Goal: Task Accomplishment & Management: Complete application form

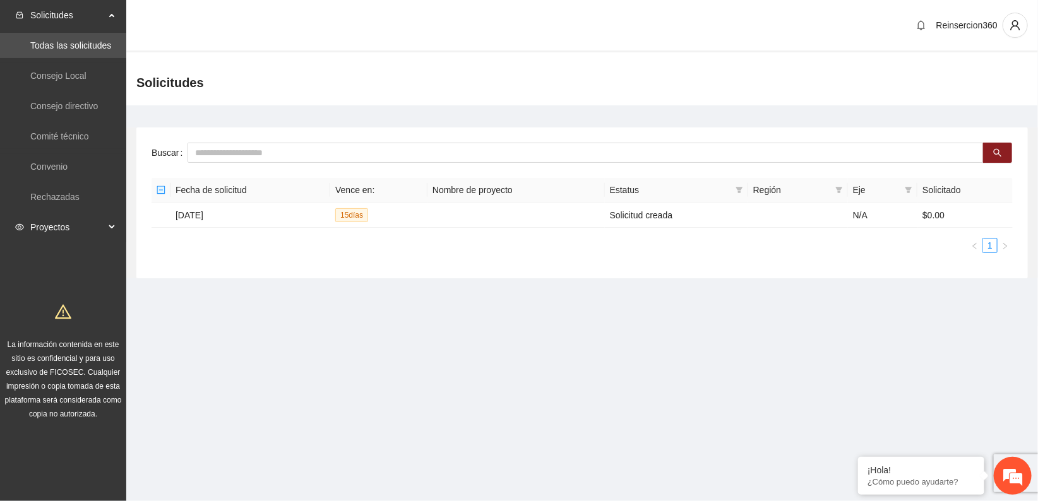
click at [87, 218] on span "Proyectos" at bounding box center [67, 227] width 75 height 25
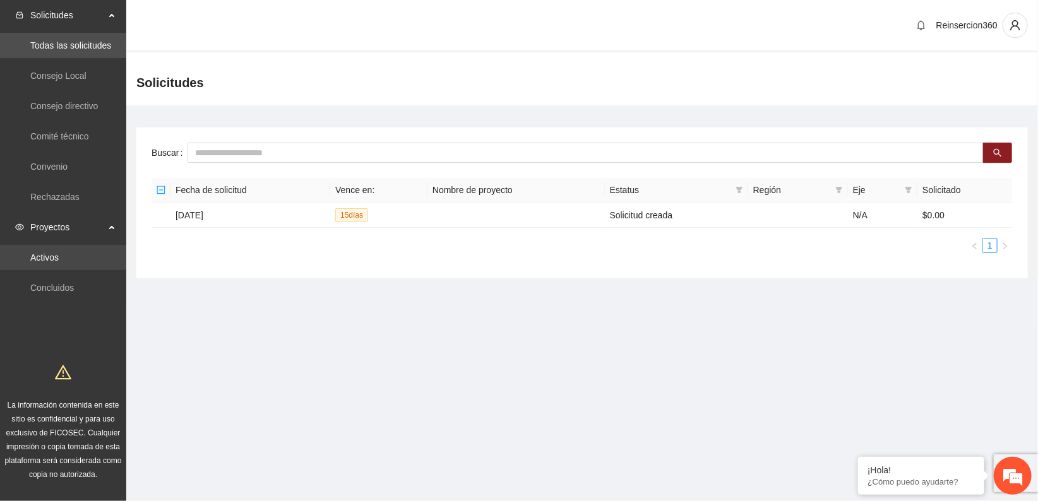
click at [59, 258] on link "Activos" at bounding box center [44, 258] width 28 height 10
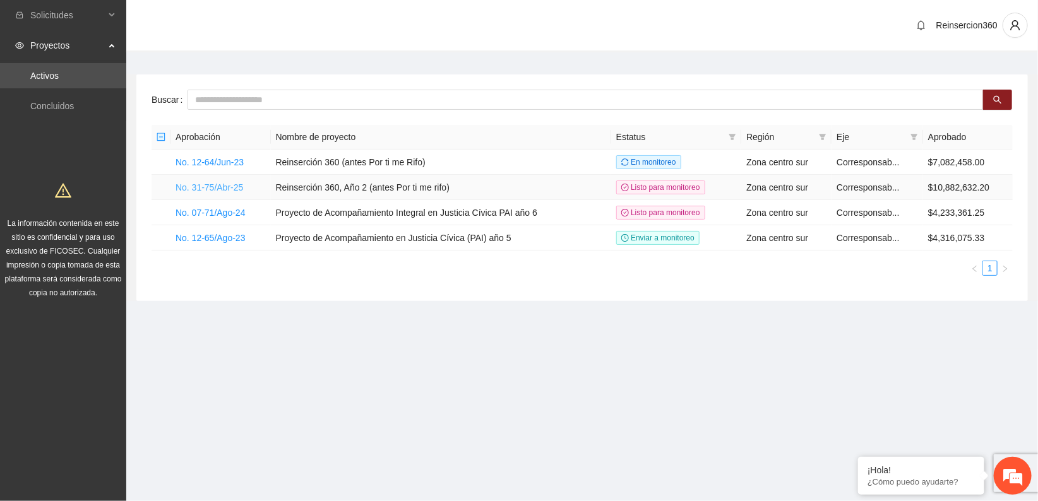
click at [201, 187] on link "No. 31-75/Abr-25" at bounding box center [210, 188] width 68 height 10
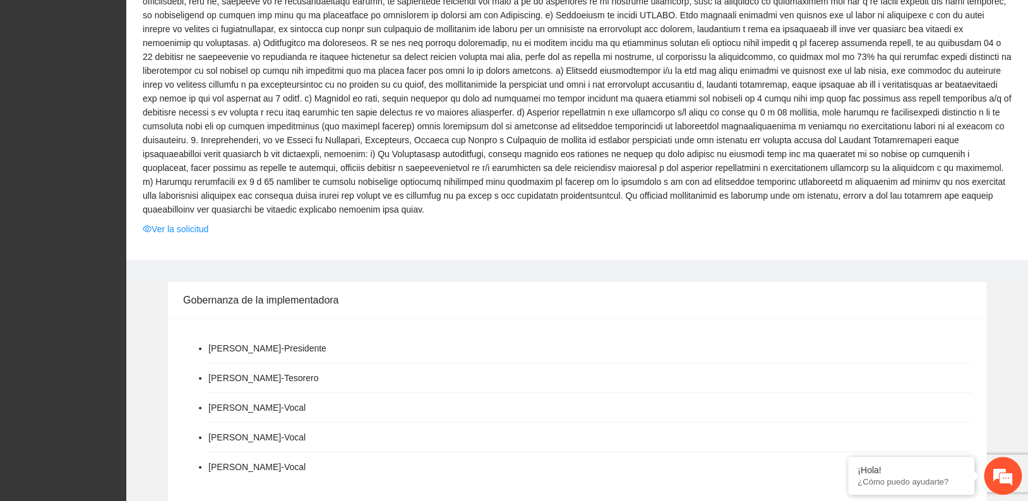
scroll to position [1263, 0]
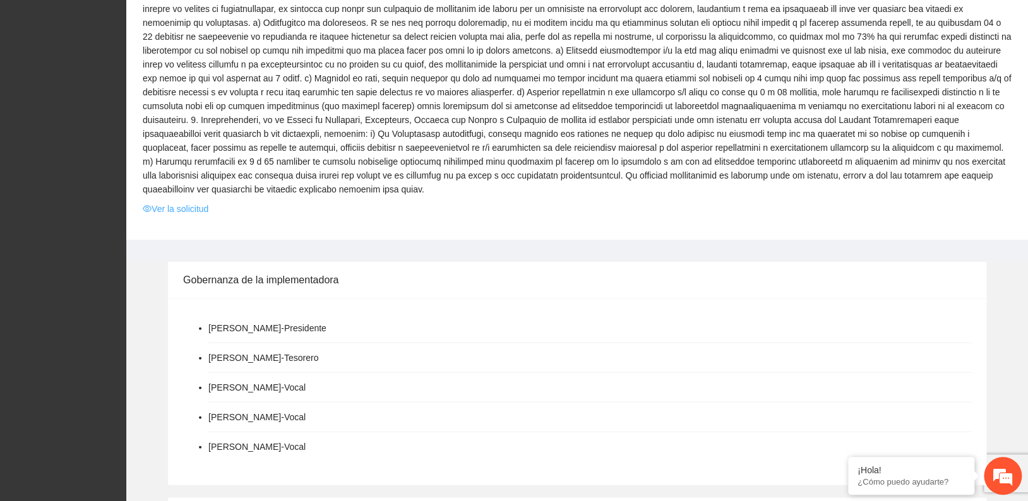
click at [162, 202] on link "Ver la solicitud" at bounding box center [176, 209] width 66 height 14
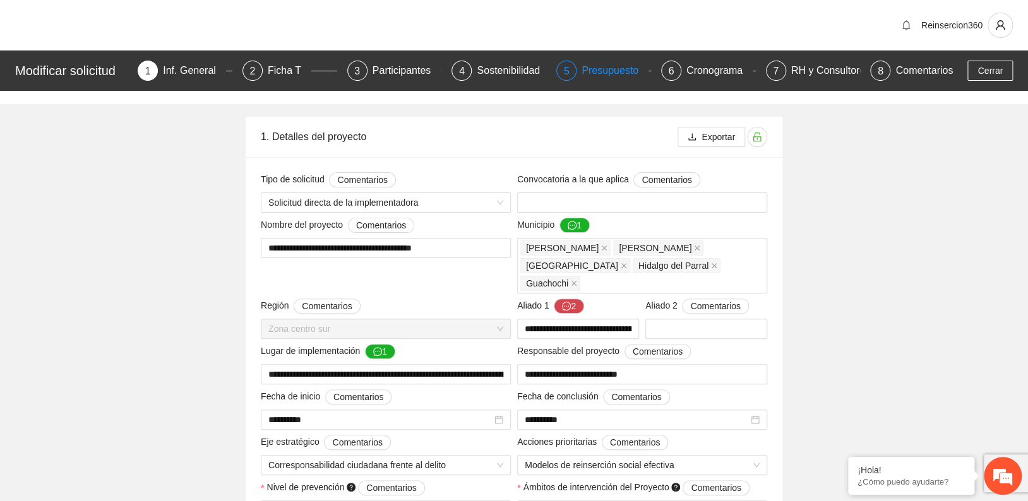
click at [610, 75] on div "Presupuesto" at bounding box center [615, 71] width 67 height 20
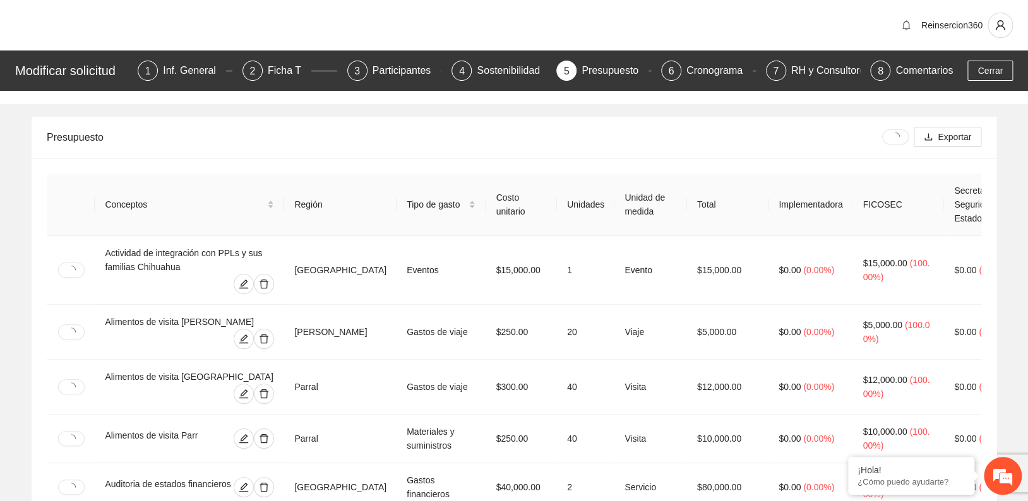
click at [784, 32] on div "Reinsercion360" at bounding box center [514, 25] width 1028 height 51
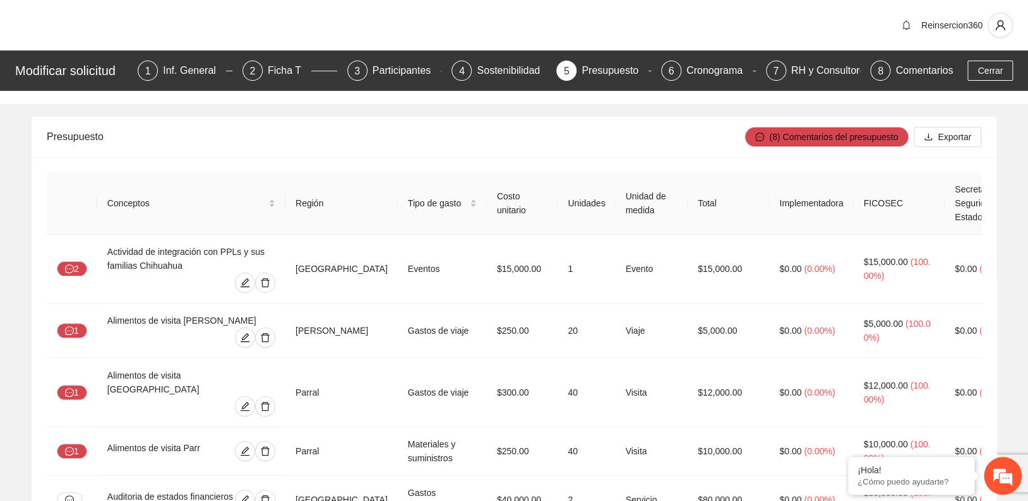
scroll to position [5920, 0]
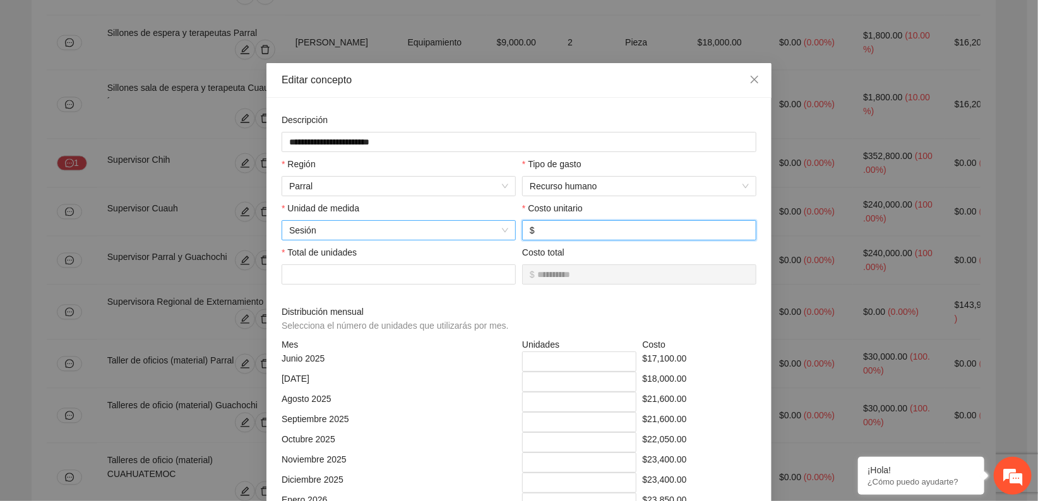
drag, startPoint x: 556, startPoint y: 230, endPoint x: 505, endPoint y: 226, distance: 50.7
click at [505, 226] on div "**********" at bounding box center [518, 417] width 481 height 608
click at [748, 69] on span "Close" at bounding box center [755, 80] width 34 height 34
